Goal: Task Accomplishment & Management: Manage account settings

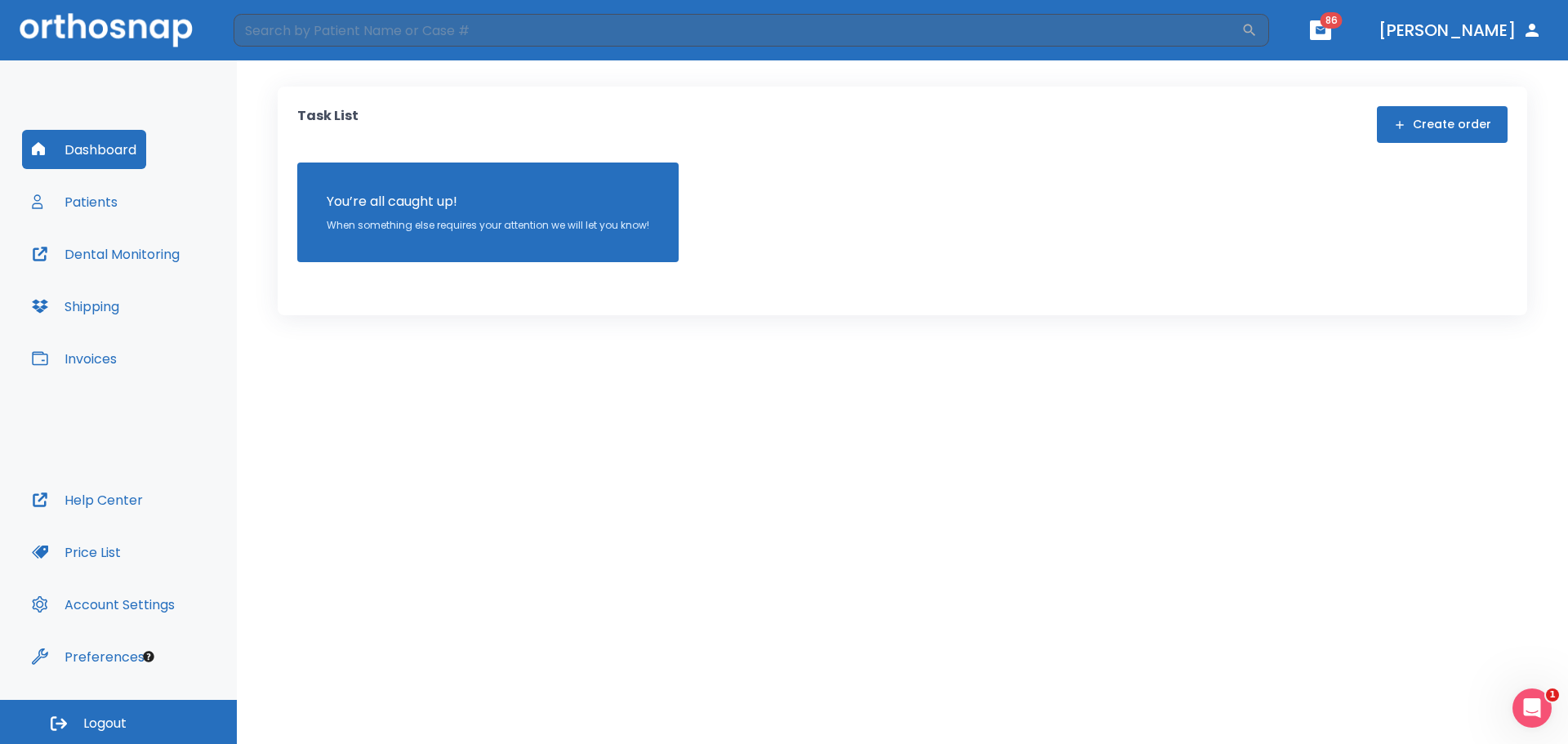
click at [96, 202] on button "Patients" at bounding box center [74, 202] width 105 height 39
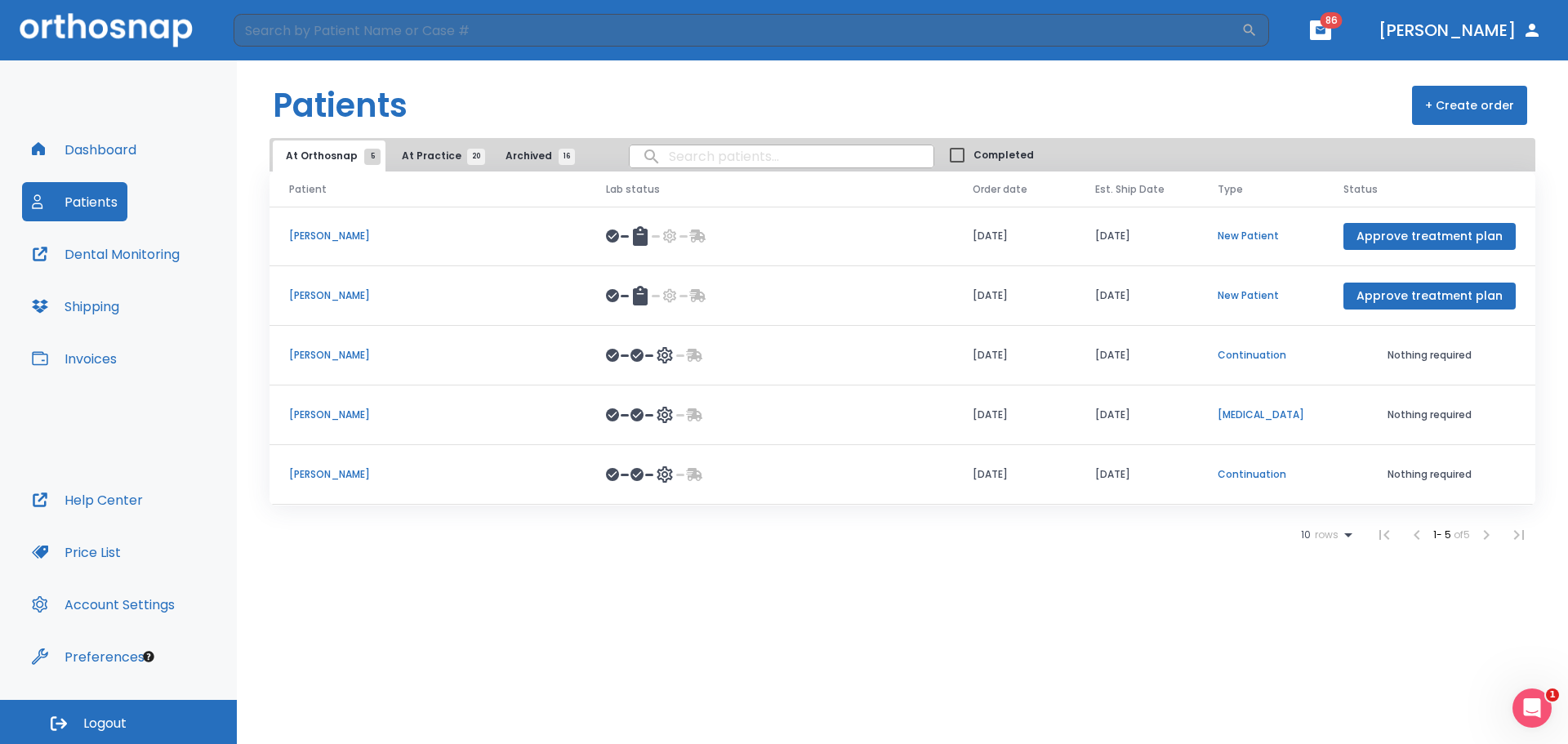
click at [444, 149] on span "At Practice 20" at bounding box center [438, 156] width 74 height 15
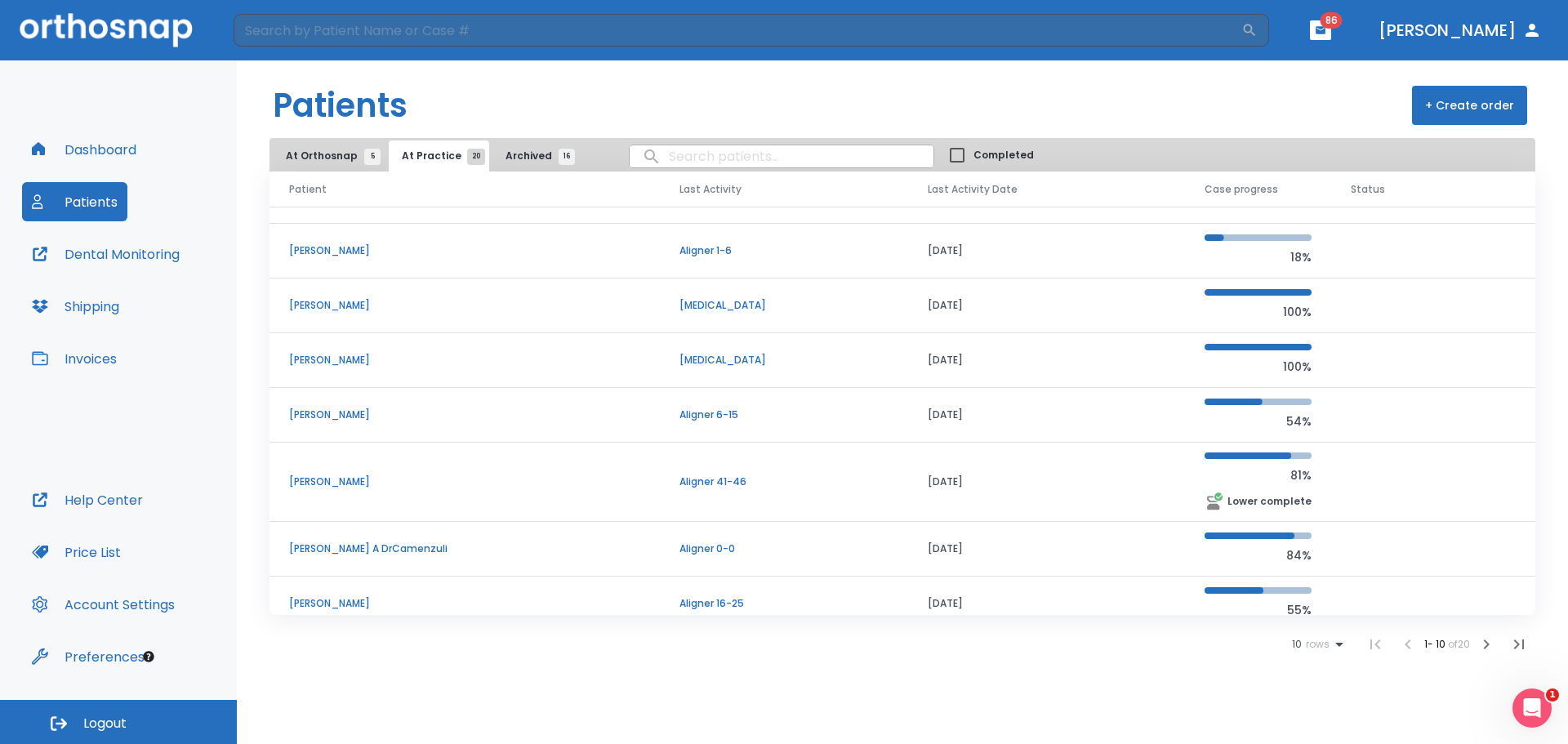
scroll to position [164, 0]
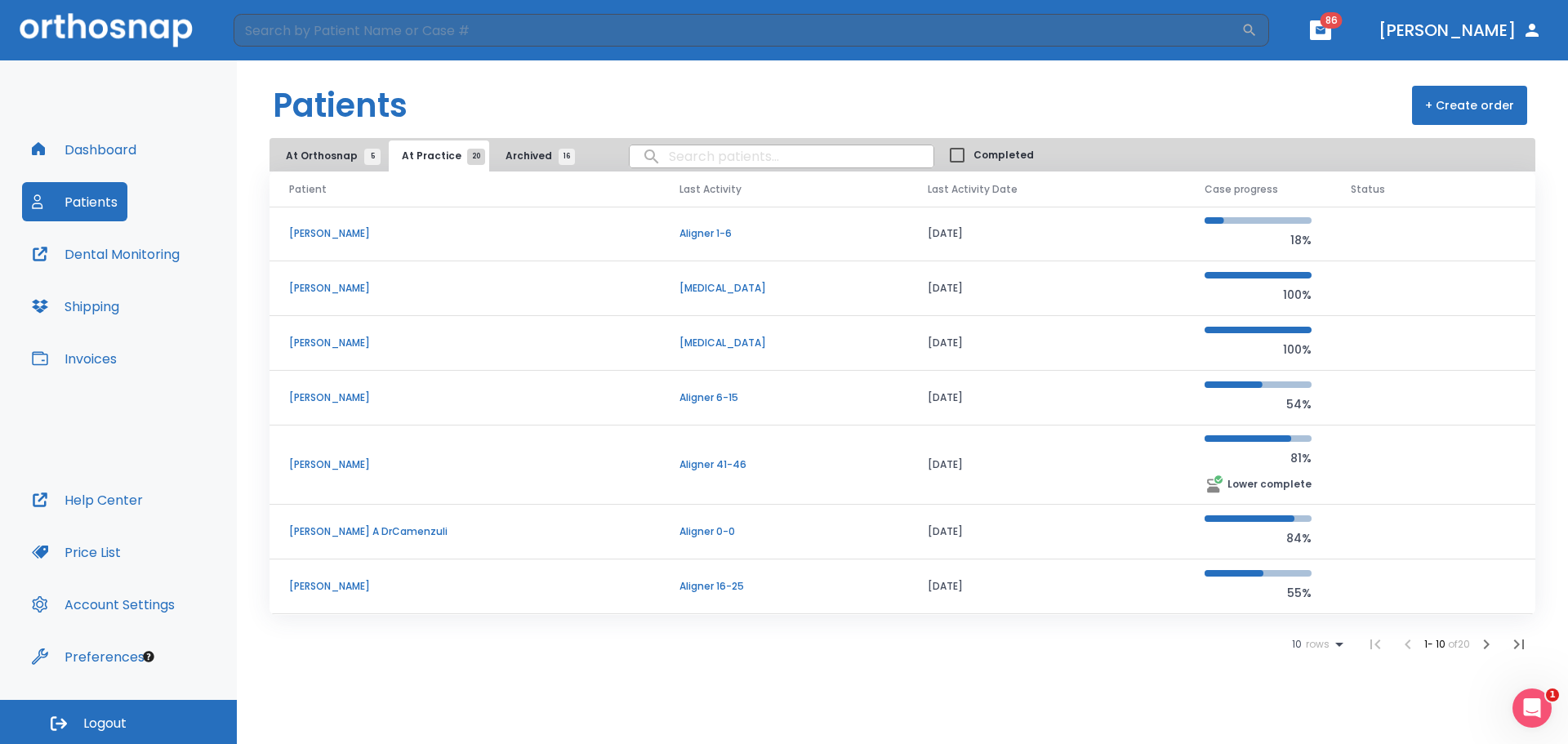
click at [1299, 633] on ul "10 rows 1 - 10 of 20" at bounding box center [1413, 644] width 243 height 33
click at [1296, 648] on span "10" at bounding box center [1297, 644] width 9 height 11
click at [1321, 724] on li "100" at bounding box center [1311, 704] width 42 height 40
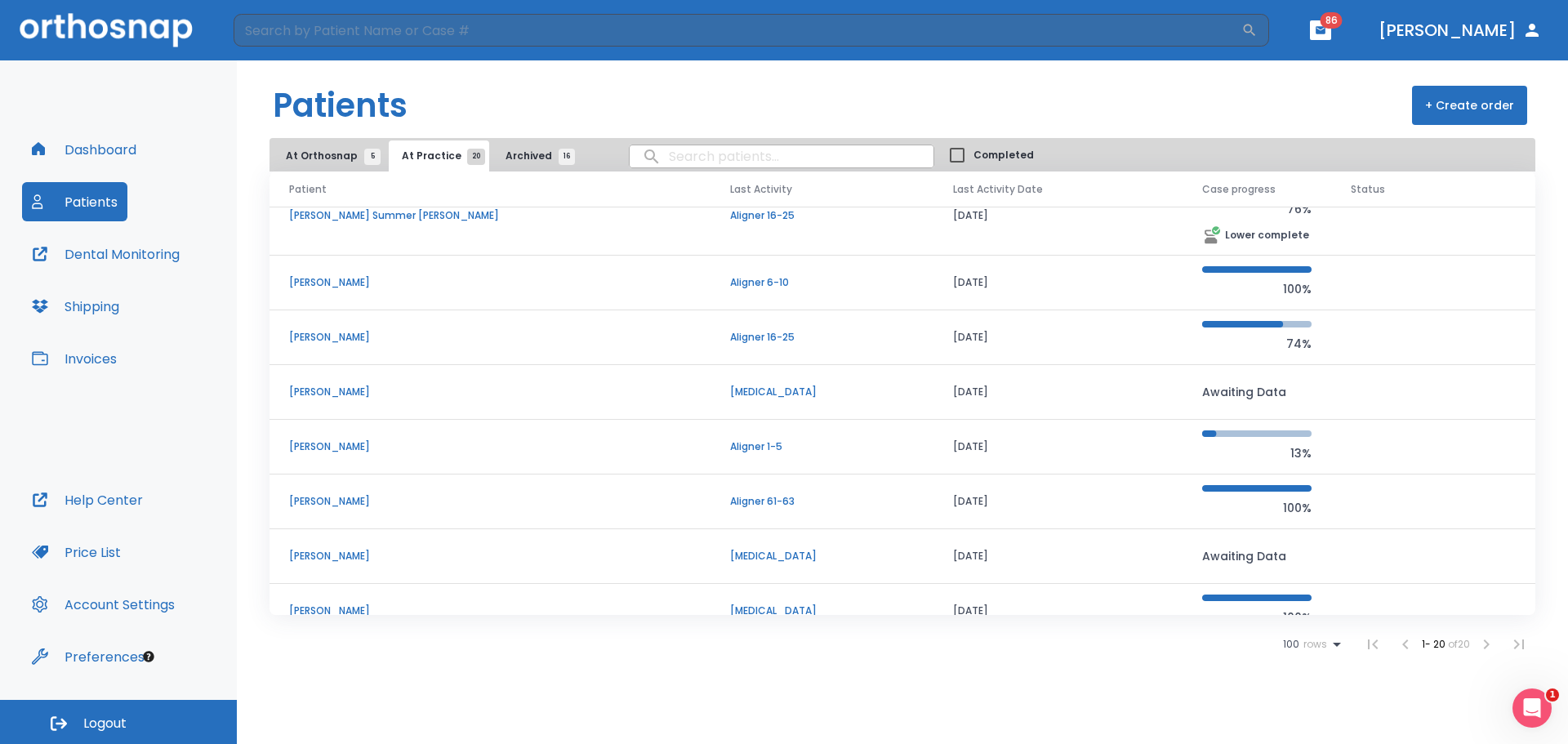
scroll to position [761, 0]
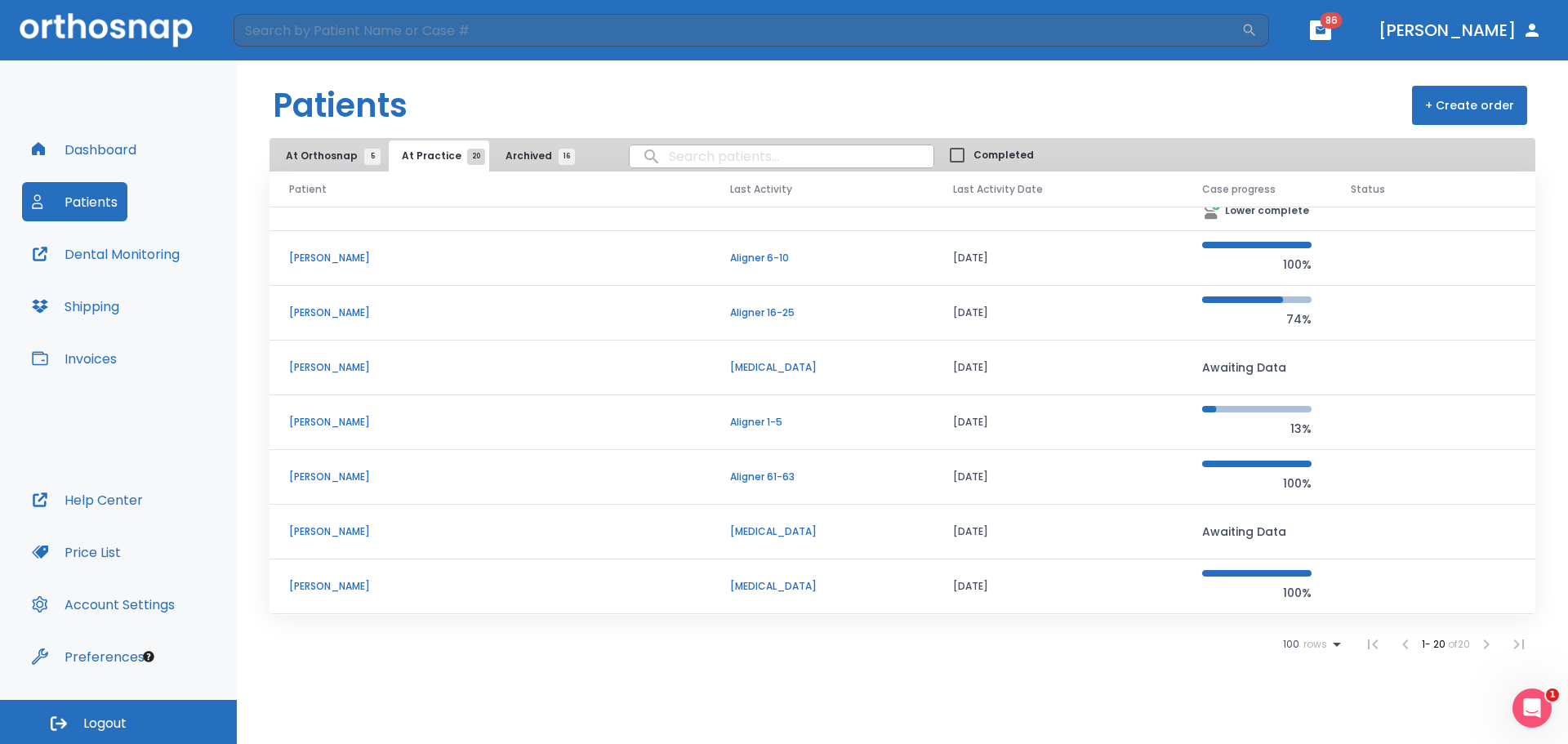
click at [525, 148] on button "Archived 16" at bounding box center [536, 156] width 87 height 31
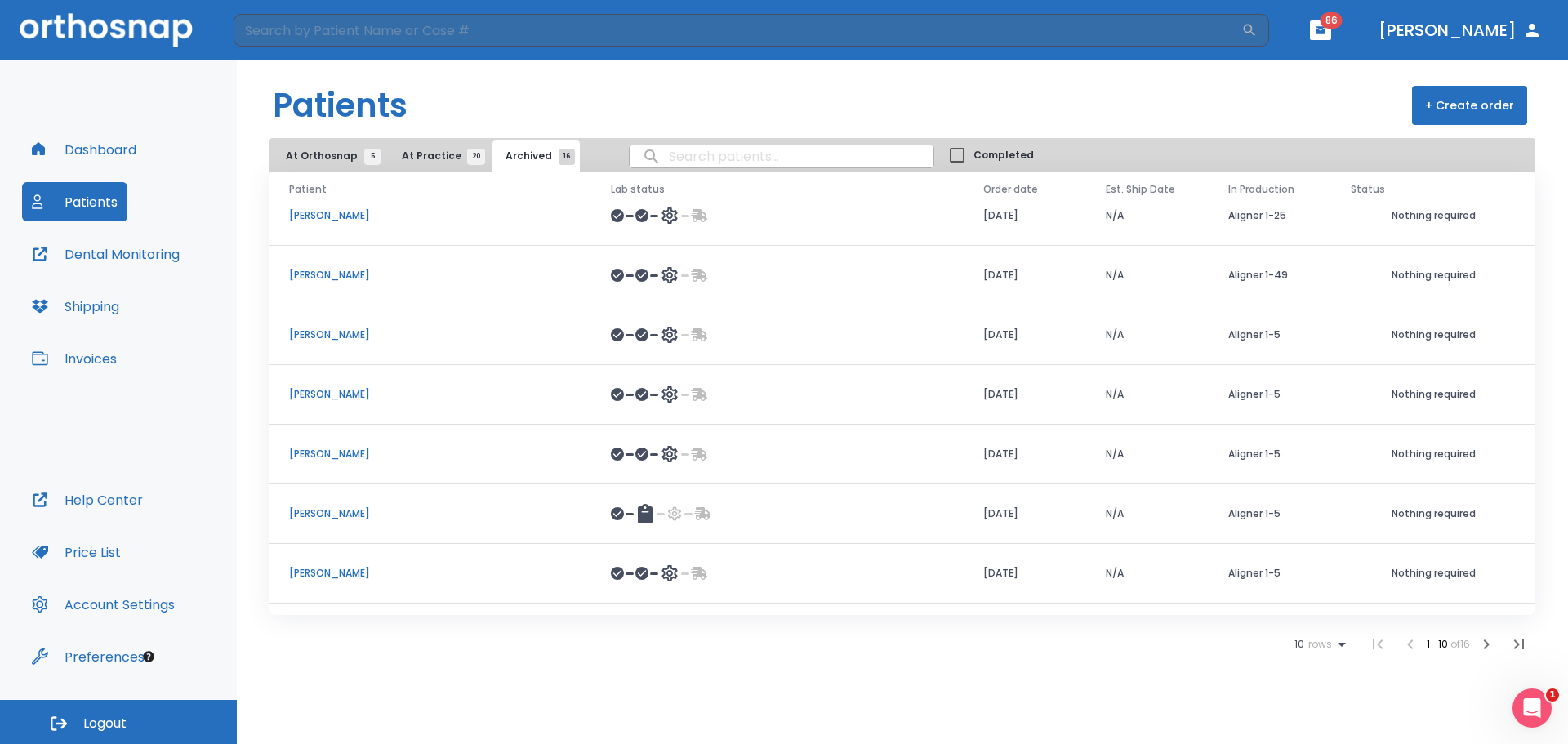
scroll to position [189, 0]
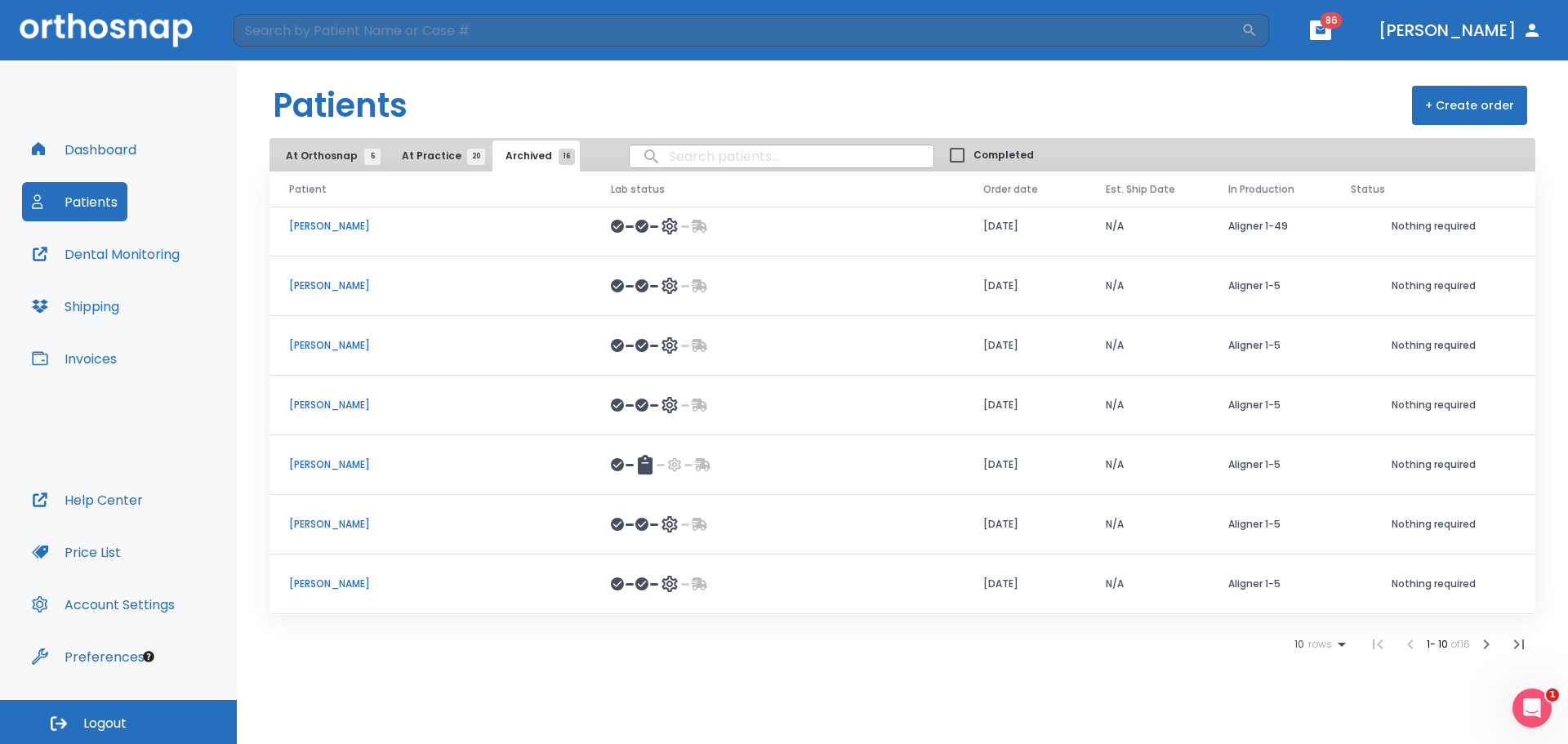
click at [1306, 644] on span "rows" at bounding box center [1318, 644] width 28 height 11
click at [1300, 708] on li "100" at bounding box center [1313, 704] width 42 height 40
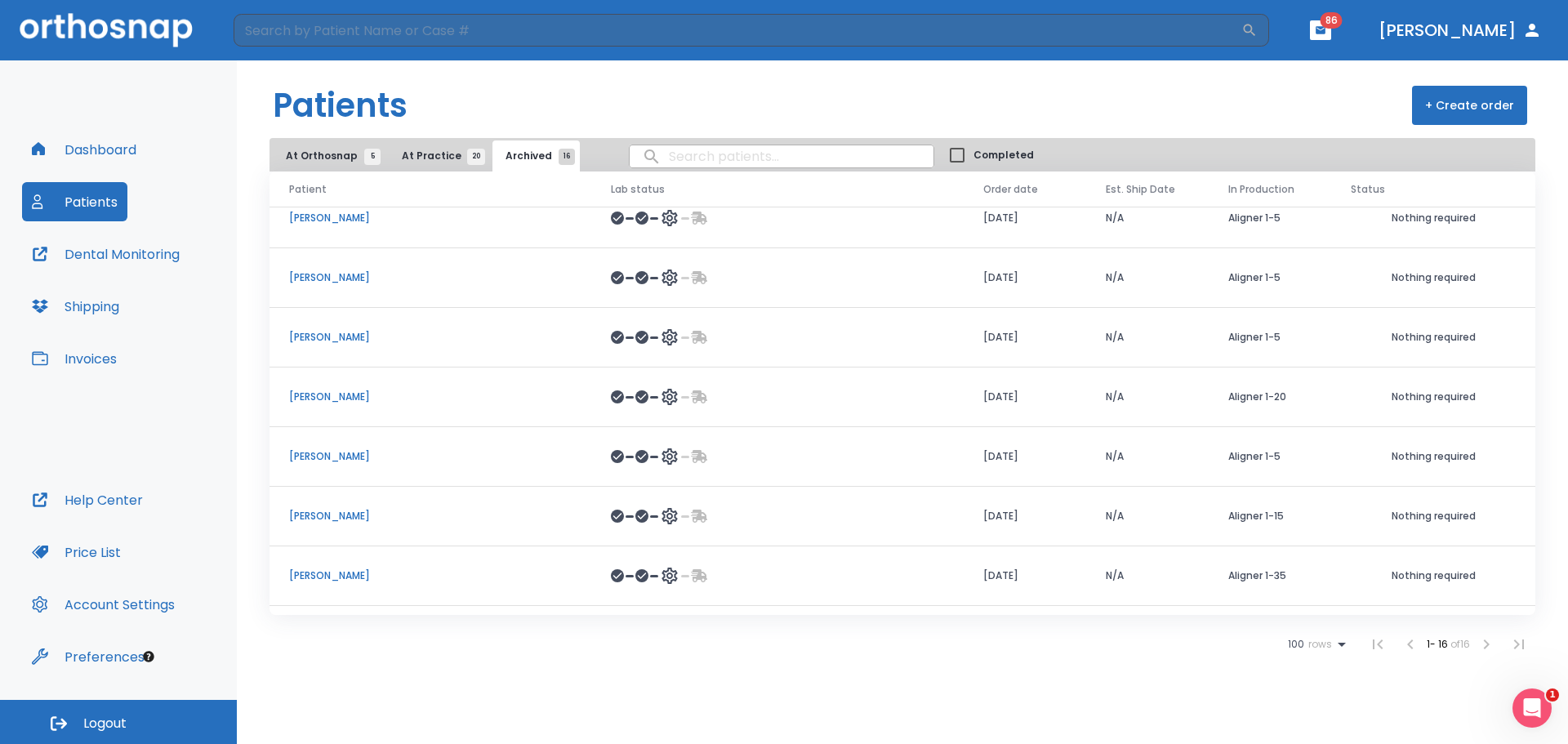
scroll to position [547, 0]
